Goal: Book appointment/travel/reservation

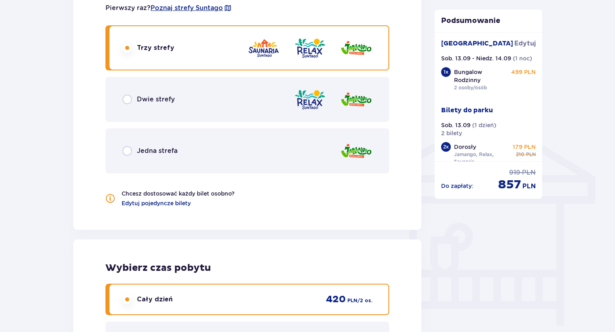
scroll to position [503, 0]
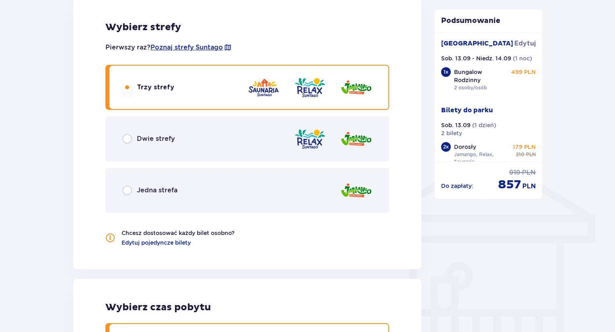
click at [557, 183] on div "Bilety Pomiń ten krok Znajdź bilety Za pierwszą dobę noclegu otrzymasz 10% zniż…" at bounding box center [307, 107] width 615 height 1094
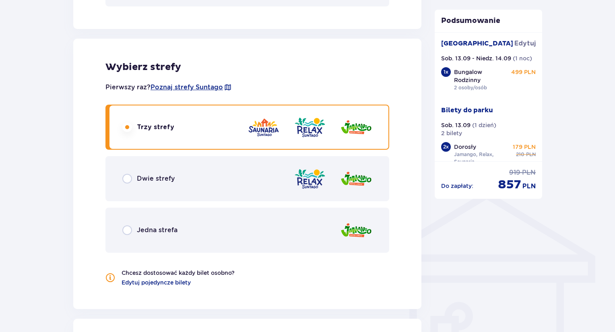
scroll to position [462, 0]
click at [571, 191] on div "Bilety Pomiń ten krok Znajdź bilety Za pierwszą dobę noclegu otrzymasz 10% zniż…" at bounding box center [307, 147] width 615 height 1094
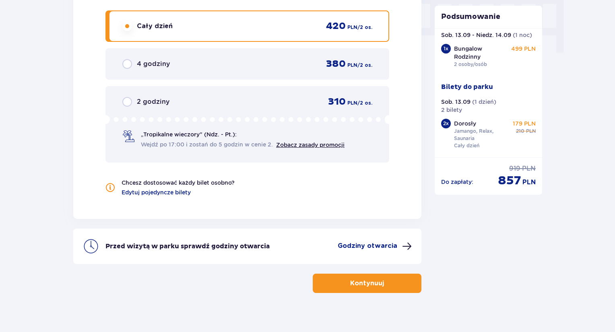
scroll to position [824, 0]
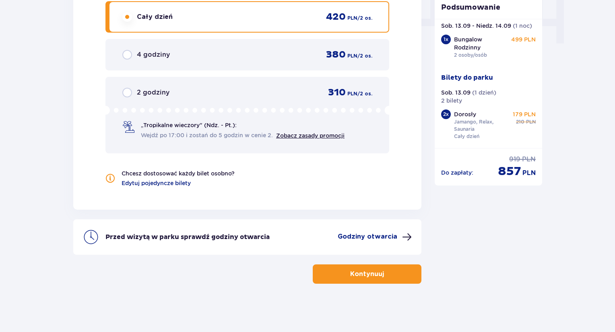
click at [397, 275] on button "Kontynuuj" at bounding box center [367, 273] width 109 height 19
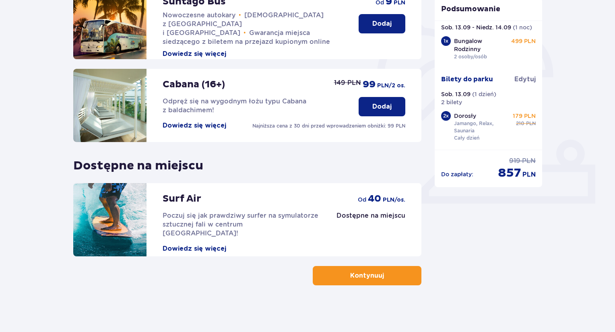
scroll to position [214, 0]
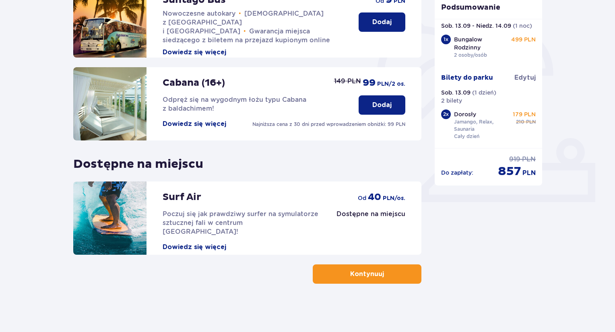
click at [399, 274] on button "Kontynuuj" at bounding box center [367, 273] width 109 height 19
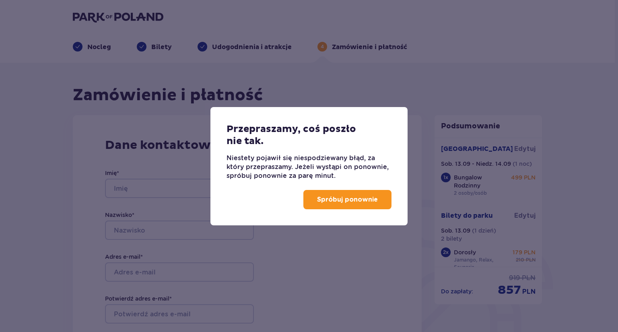
click at [365, 199] on p "Spróbuj ponownie" at bounding box center [347, 199] width 61 height 9
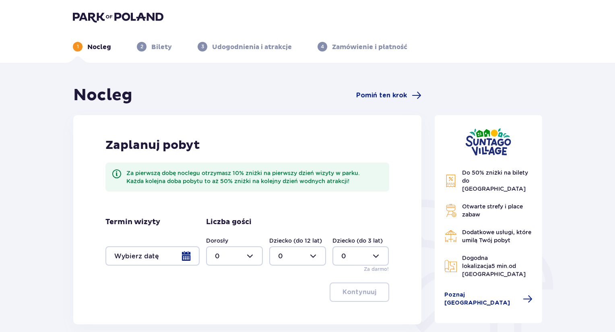
scroll to position [40, 0]
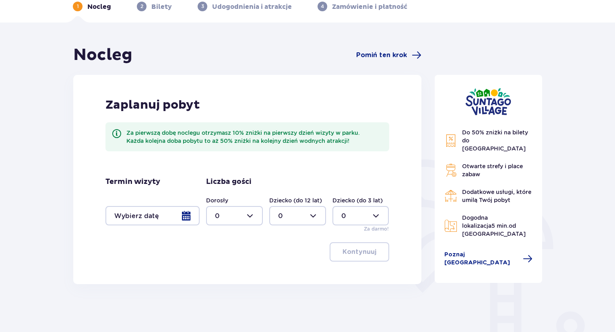
click at [150, 216] on div at bounding box center [152, 215] width 94 height 19
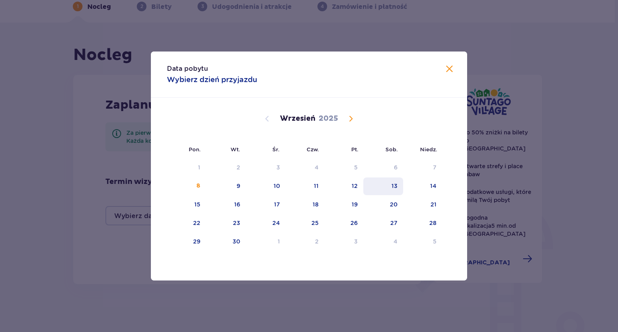
click at [393, 184] on div "13" at bounding box center [394, 186] width 6 height 8
click at [432, 188] on div "14" at bounding box center [433, 186] width 6 height 8
type input "13.09.25 - 14.09.25"
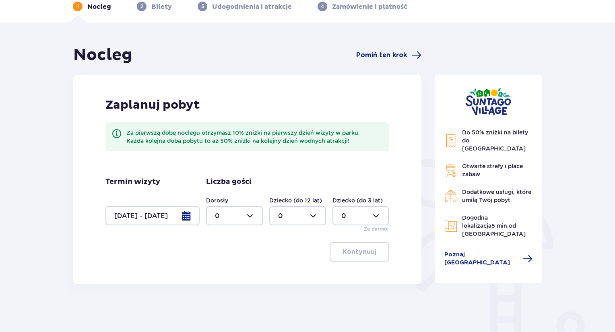
click at [242, 222] on div at bounding box center [234, 215] width 57 height 19
click at [241, 272] on div "2" at bounding box center [234, 274] width 39 height 9
type input "2"
click at [356, 250] on p "Kontynuuj" at bounding box center [359, 251] width 34 height 9
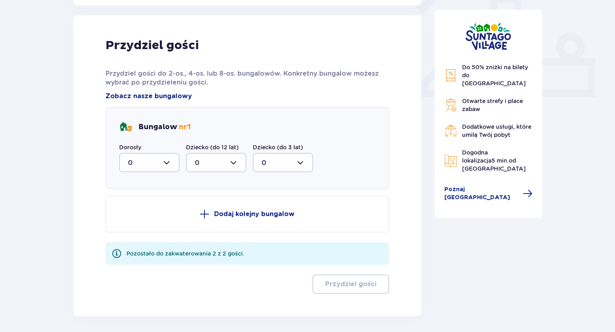
scroll to position [324, 0]
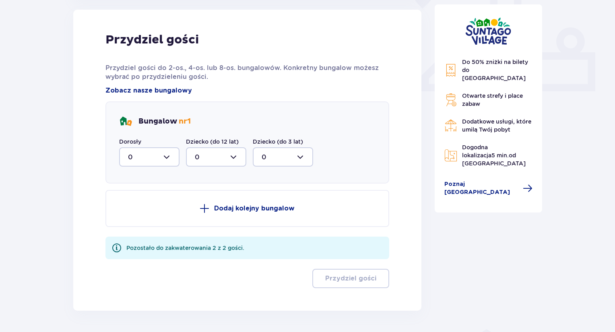
click at [147, 157] on div at bounding box center [149, 156] width 60 height 19
click at [136, 217] on div "2" at bounding box center [149, 215] width 43 height 9
type input "2"
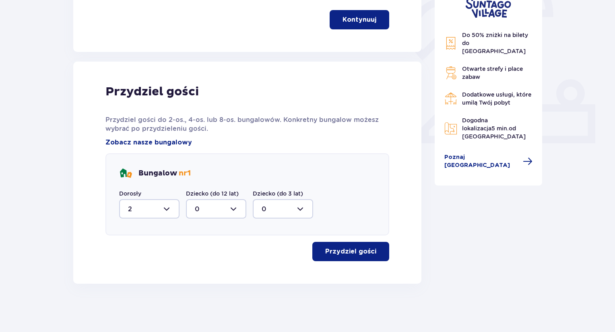
click at [335, 252] on p "Przydziel gości" at bounding box center [350, 251] width 51 height 9
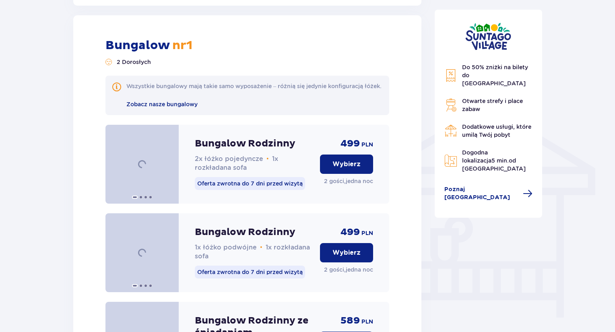
scroll to position [556, 0]
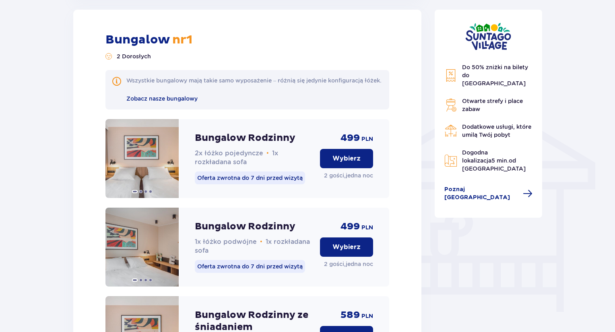
click at [354, 163] on p "Wybierz" at bounding box center [346, 158] width 28 height 9
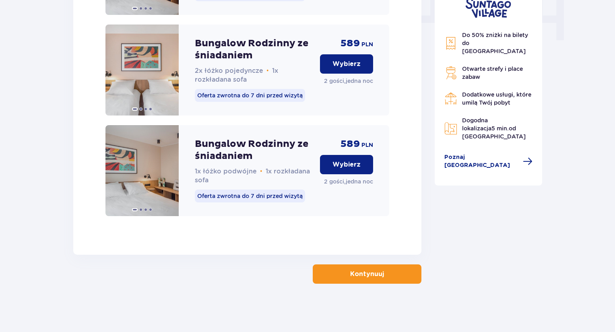
click at [373, 276] on p "Kontynuuj" at bounding box center [367, 274] width 34 height 9
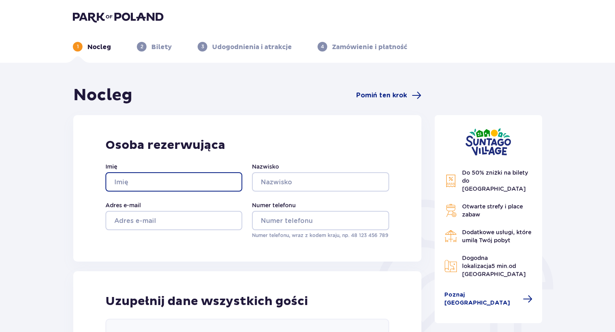
click at [186, 185] on input "Imię" at bounding box center [173, 181] width 137 height 19
type input "Karolina"
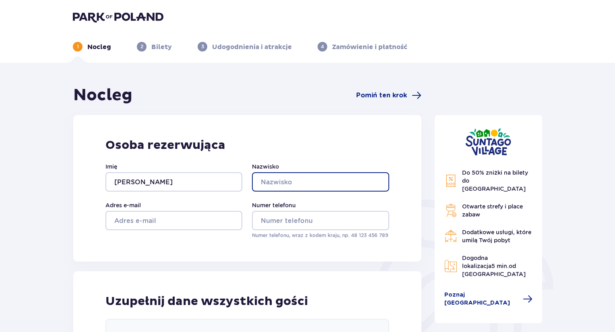
drag, startPoint x: 278, startPoint y: 185, endPoint x: 275, endPoint y: 190, distance: 5.2
click at [278, 185] on input "Nazwisko" at bounding box center [320, 181] width 137 height 19
type input "Borkowska"
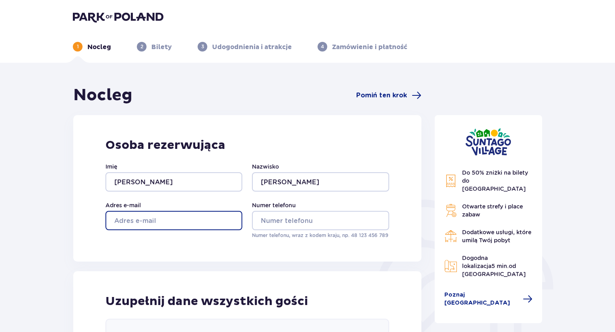
click at [197, 221] on input "Adres e-mail" at bounding box center [173, 220] width 137 height 19
type input "holowiak.karolina@gmail.com"
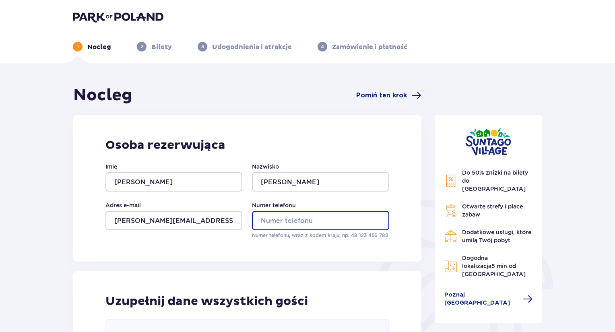
click at [292, 216] on input "Numer telefonu" at bounding box center [320, 220] width 137 height 19
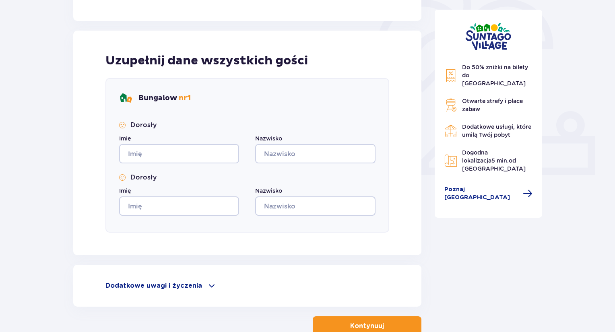
scroll to position [241, 0]
type input "725554958"
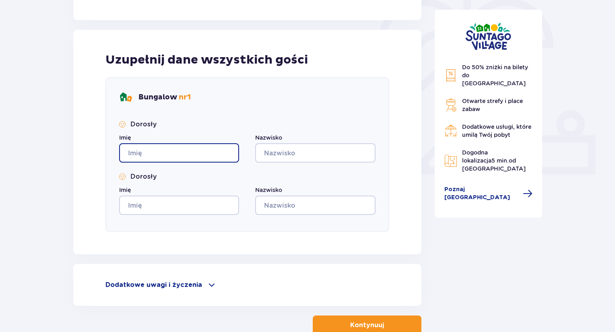
click at [194, 160] on input "Imię" at bounding box center [179, 152] width 120 height 19
type input "Justyna"
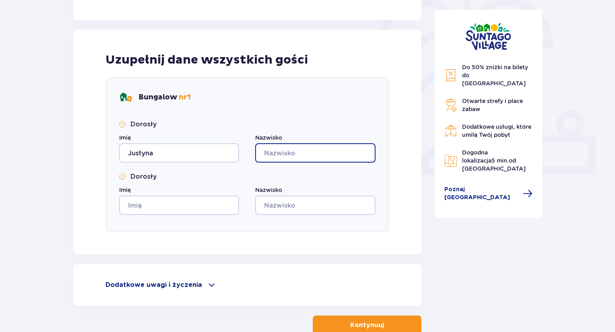
click at [274, 155] on input "Nazwisko" at bounding box center [315, 152] width 120 height 19
type input "Karawczyk"
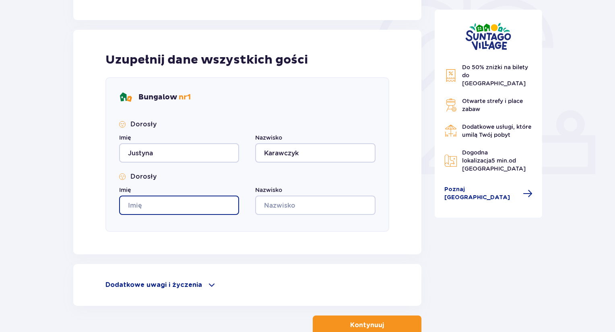
drag, startPoint x: 172, startPoint y: 200, endPoint x: 169, endPoint y: 207, distance: 7.7
click at [172, 200] on input "Imię" at bounding box center [179, 205] width 120 height 19
type input "Karolina"
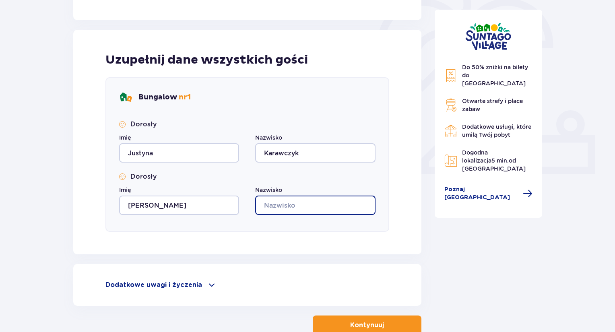
click at [284, 209] on input "Nazwisko" at bounding box center [315, 205] width 120 height 19
type input "Borkowska"
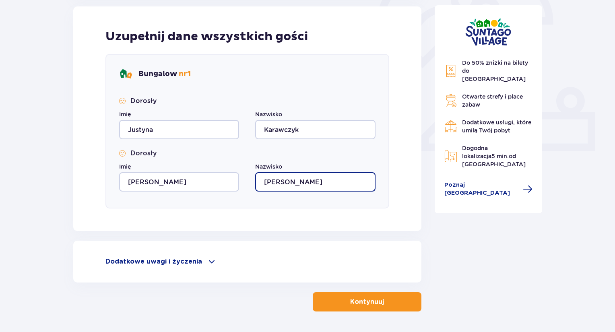
scroll to position [292, 0]
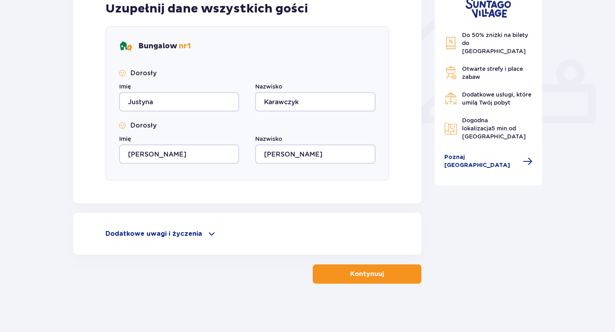
click at [366, 278] on p "Kontynuuj" at bounding box center [367, 274] width 34 height 9
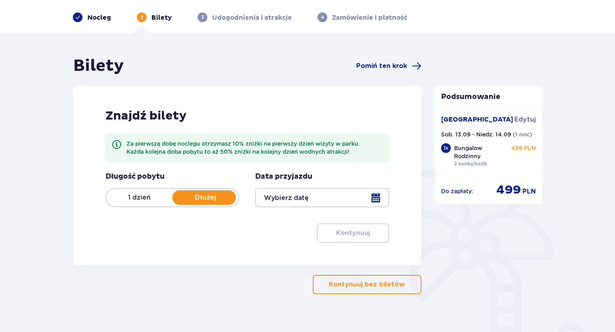
scroll to position [48, 0]
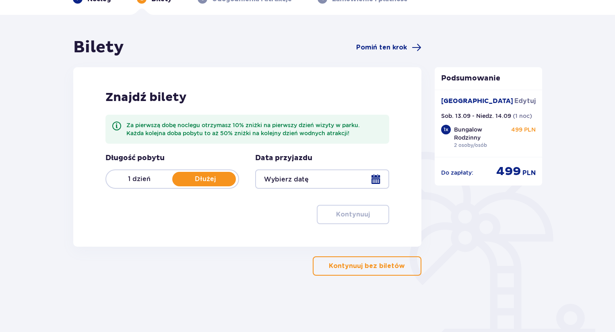
click at [302, 179] on div at bounding box center [322, 178] width 134 height 19
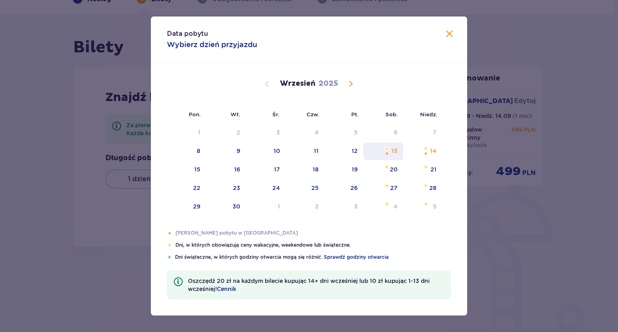
click at [393, 152] on div "13" at bounding box center [394, 151] width 6 height 8
click at [500, 256] on div "Data pobytu Wybierz dzień przyjazdu Pon. Wt. Śr. Czw. Pt. Sob. Niedz. Sierpień …" at bounding box center [309, 166] width 618 height 332
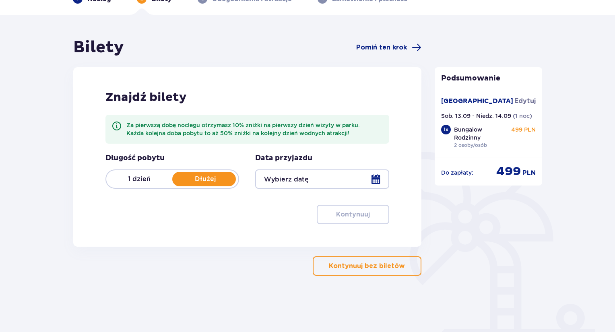
click at [140, 185] on div "1 dzień Dłużej" at bounding box center [172, 178] width 134 height 19
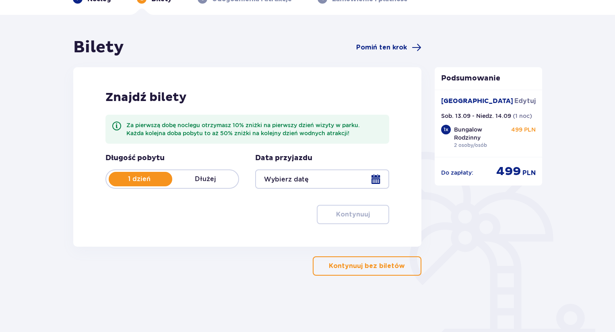
click at [319, 181] on div at bounding box center [322, 178] width 134 height 19
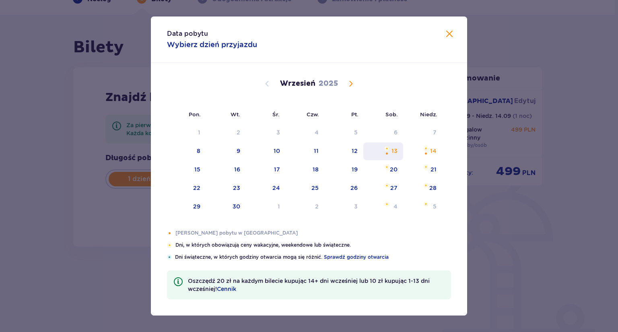
click at [390, 147] on div "13" at bounding box center [383, 151] width 40 height 18
type input "[DATE]"
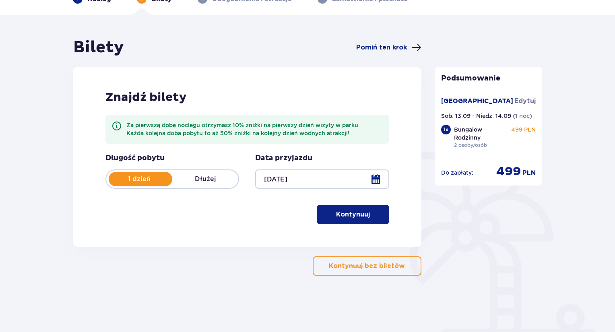
click at [364, 206] on button "Kontynuuj" at bounding box center [353, 214] width 72 height 19
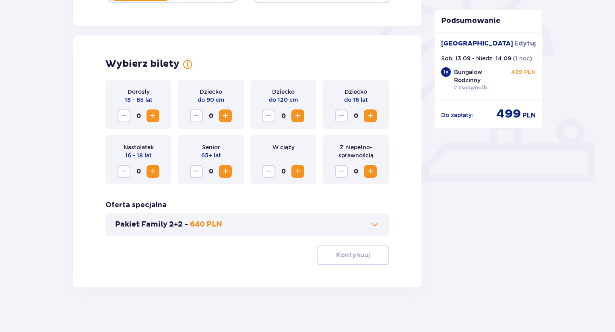
scroll to position [237, 0]
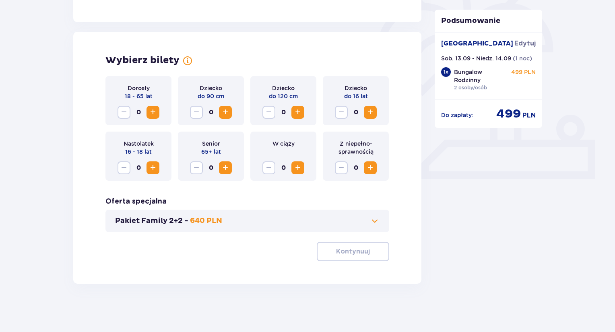
click at [159, 109] on div "Dorosły 18 - 65 lat 0" at bounding box center [138, 100] width 66 height 49
click at [159, 109] on button "Increase" at bounding box center [152, 112] width 13 height 13
click at [157, 113] on span "Increase" at bounding box center [153, 112] width 10 height 10
click at [363, 258] on button "Kontynuuj" at bounding box center [353, 251] width 72 height 19
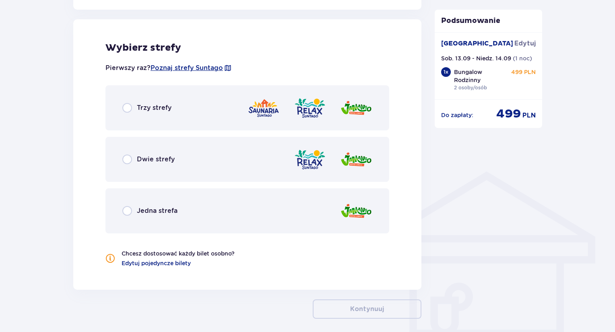
click at [153, 108] on p "Trzy strefy" at bounding box center [154, 107] width 35 height 9
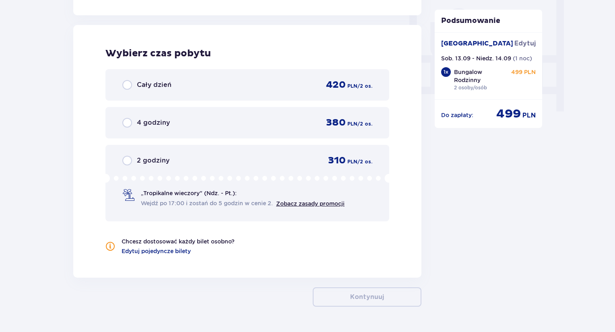
scroll to position [762, 0]
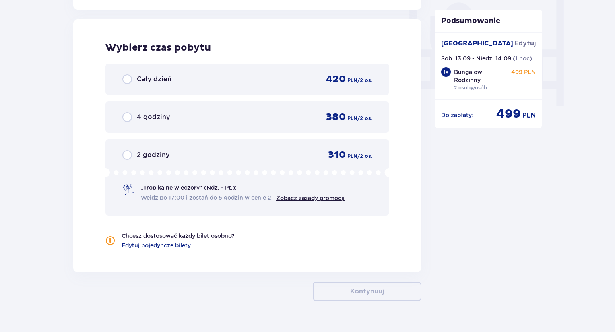
click at [212, 74] on div "Cały dzień 420 PLN / 2 os." at bounding box center [247, 79] width 250 height 12
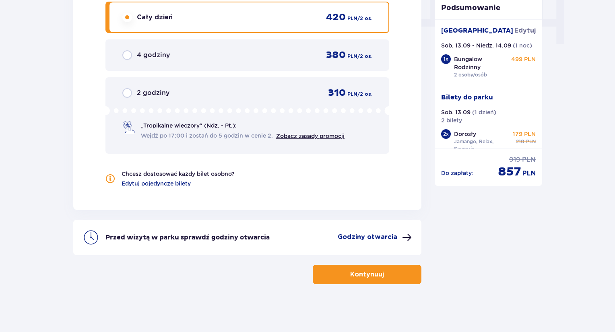
scroll to position [824, 0]
click at [398, 269] on button "Kontynuuj" at bounding box center [367, 273] width 109 height 19
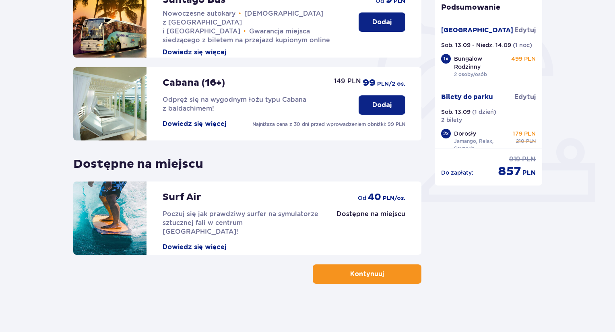
click at [381, 272] on span "button" at bounding box center [386, 274] width 10 height 10
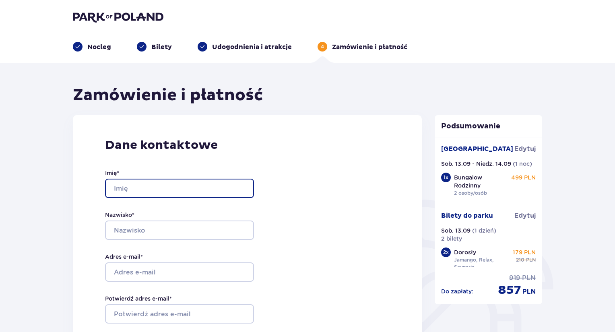
click at [150, 188] on input "Imię *" at bounding box center [179, 188] width 149 height 19
type input "Karolina"
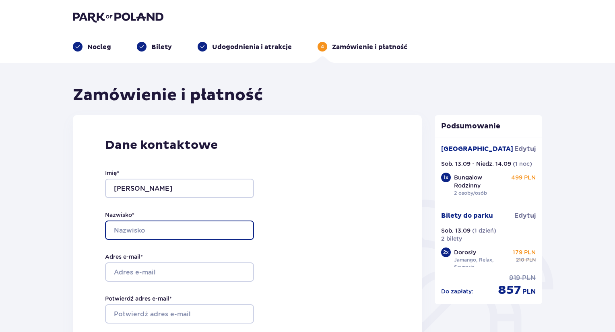
click at [122, 239] on input "Nazwisko *" at bounding box center [179, 229] width 149 height 19
type input "Borkowska"
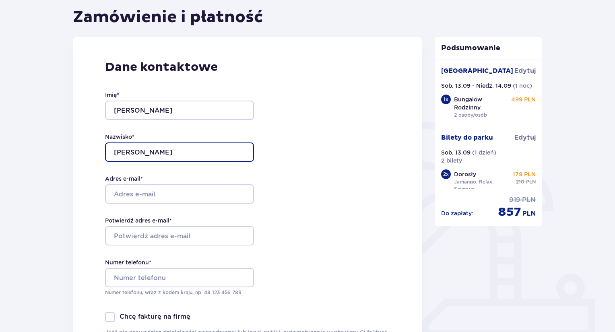
scroll to position [80, 0]
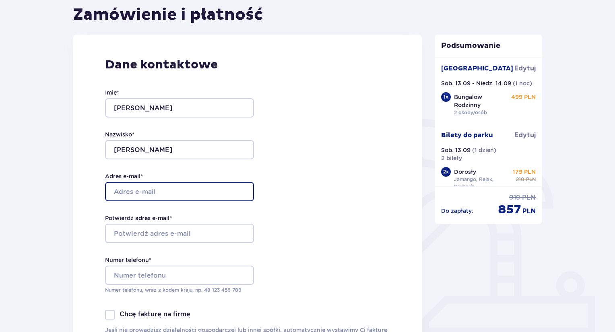
click at [145, 183] on input "Adres e-mail *" at bounding box center [179, 191] width 149 height 19
type input "holowiak.karolina@gmail.com"
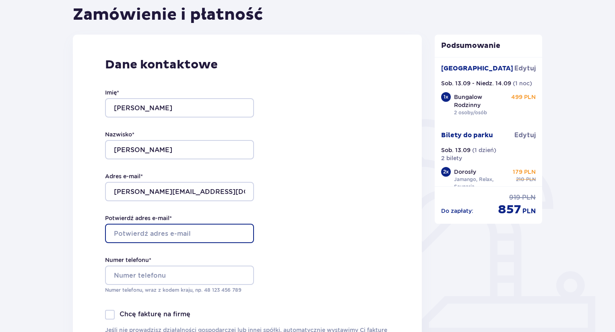
click at [157, 234] on input "Potwierdź adres e-mail *" at bounding box center [179, 233] width 149 height 19
type input "holowiak.karolina@gmail.com"
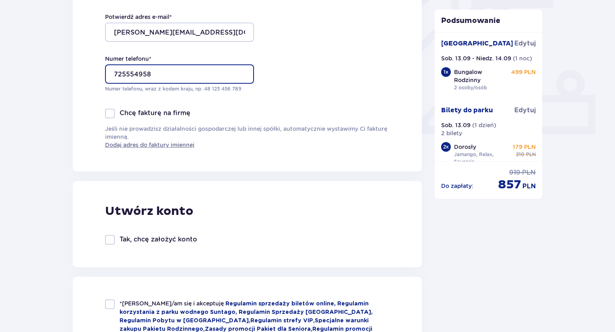
scroll to position [402, 0]
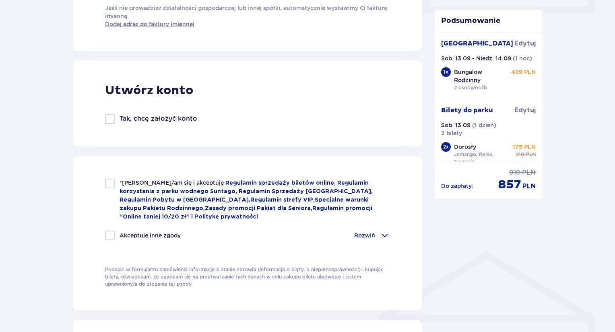
type input "725554958"
click at [113, 181] on div at bounding box center [110, 184] width 10 height 10
checkbox input "true"
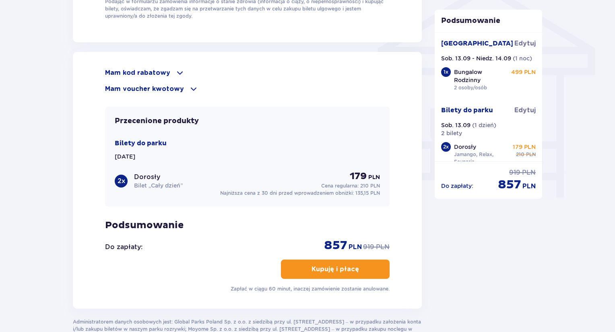
scroll to position [684, 0]
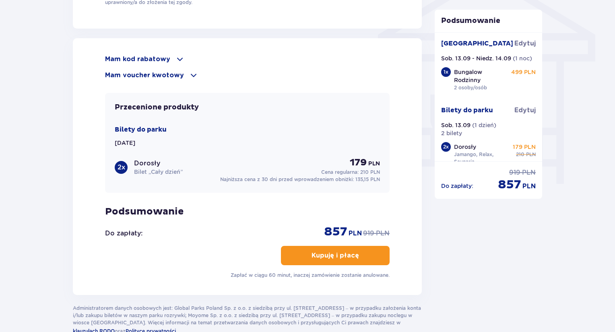
click at [360, 252] on span "button" at bounding box center [361, 256] width 10 height 10
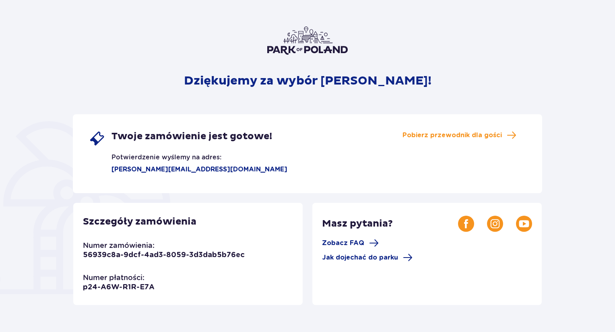
scroll to position [80, 0]
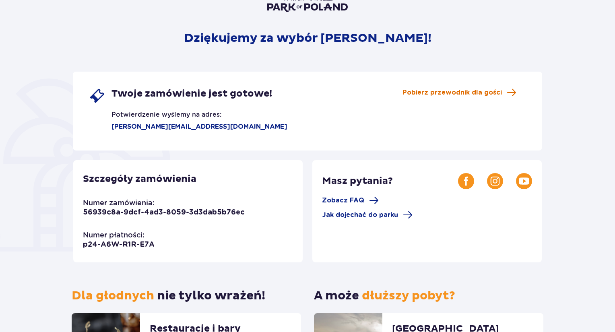
click at [486, 91] on span "Pobierz przewodnik dla gości" at bounding box center [451, 92] width 99 height 9
